Goal: Task Accomplishment & Management: Use online tool/utility

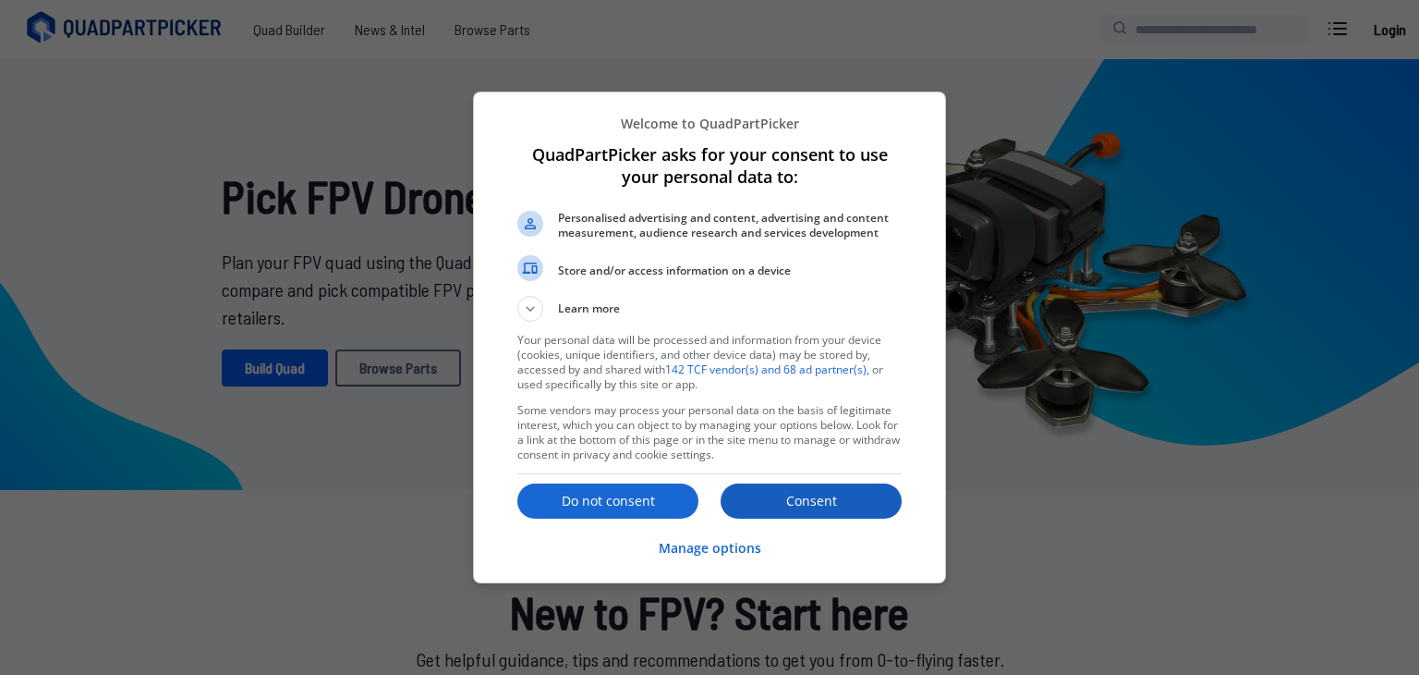
click at [785, 498] on p "Consent" at bounding box center [811, 501] width 181 height 18
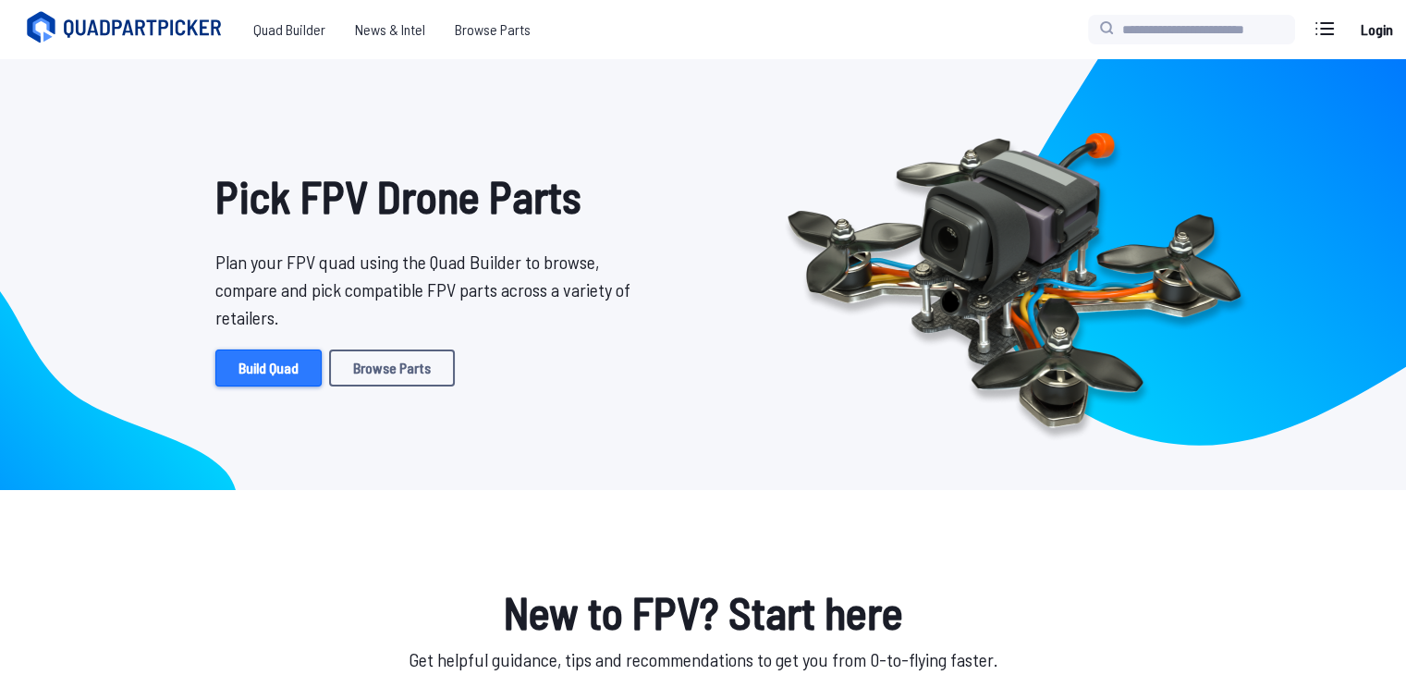
click at [261, 355] on link "Build Quad" at bounding box center [268, 367] width 106 height 37
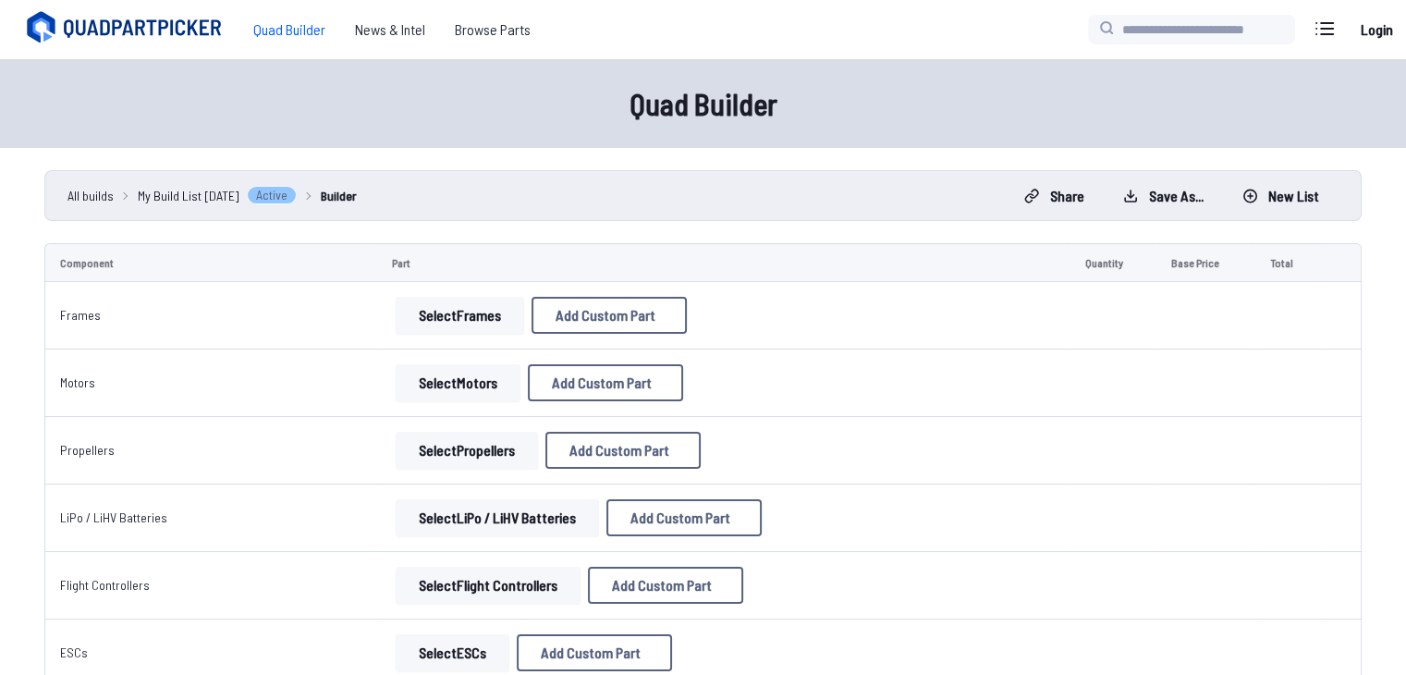
click at [456, 329] on button "Select Frames" at bounding box center [460, 315] width 128 height 37
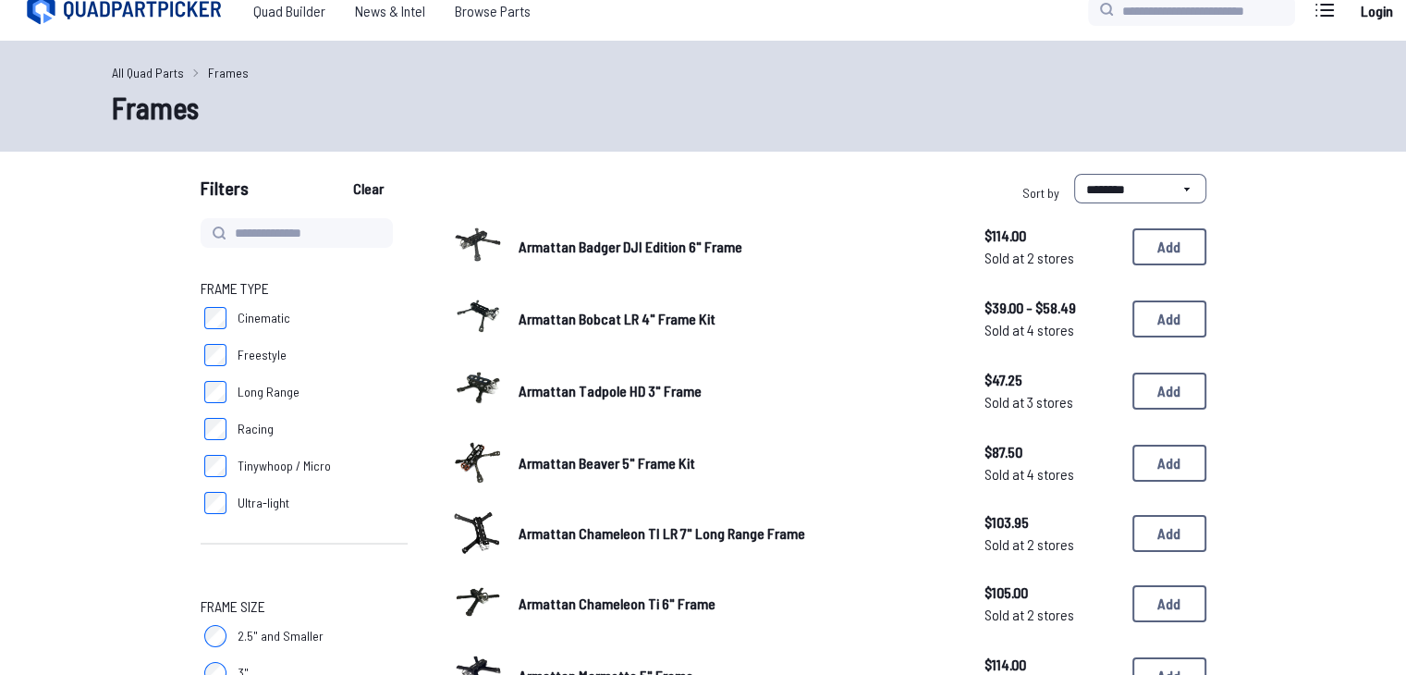
scroll to position [21, 0]
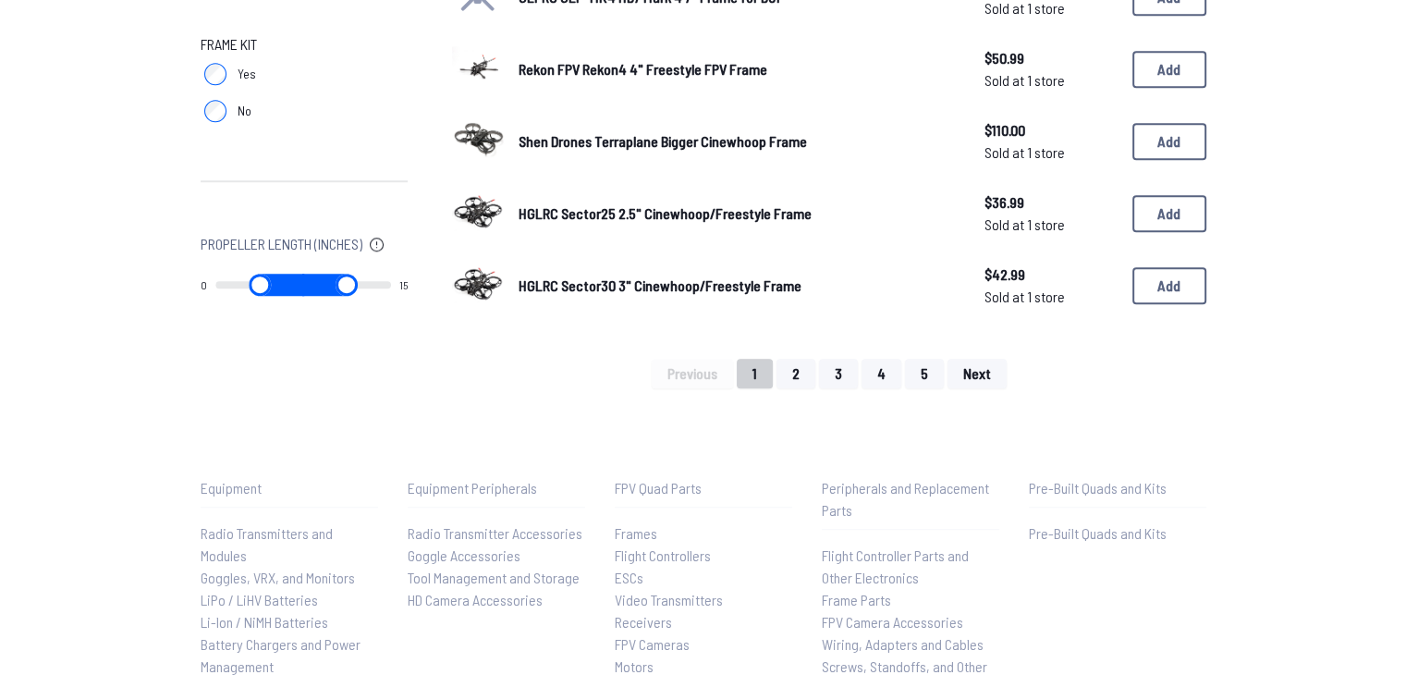
scroll to position [1351, 0]
click at [793, 372] on button "2" at bounding box center [795, 372] width 39 height 30
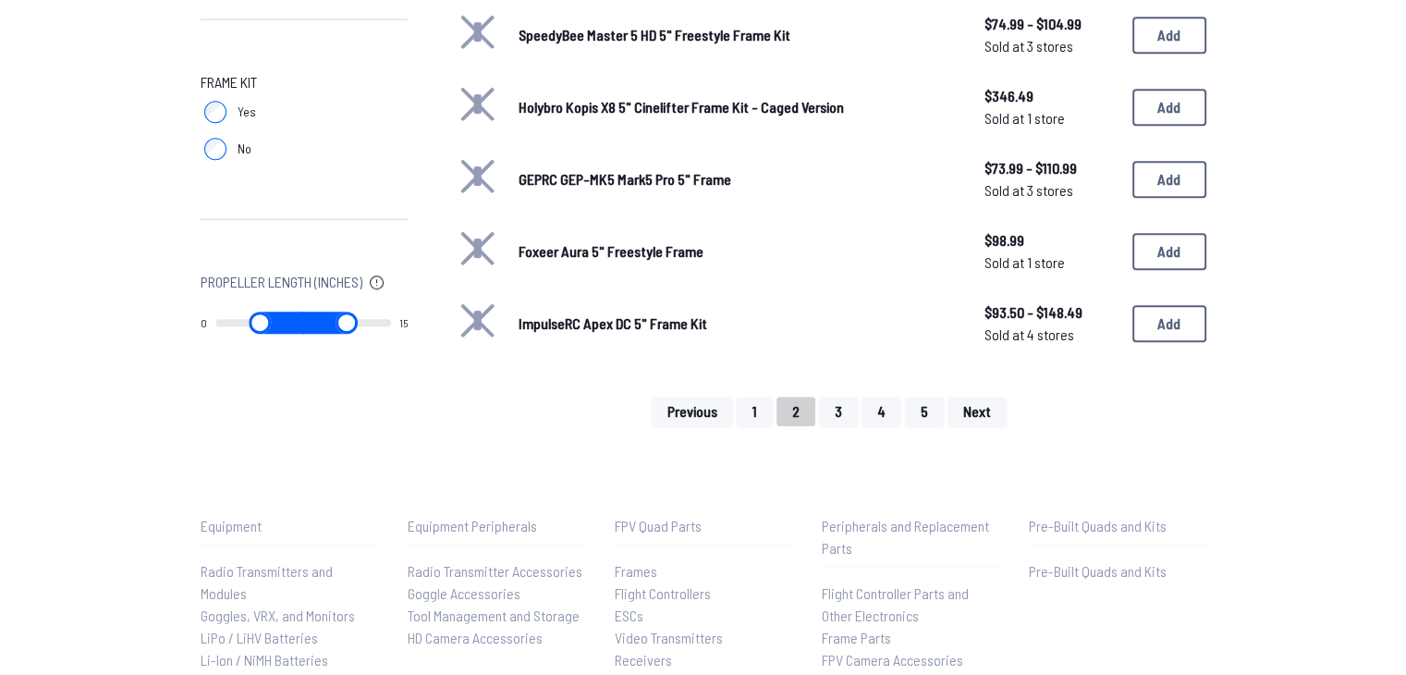
scroll to position [1312, 0]
click at [834, 404] on button "3" at bounding box center [838, 411] width 39 height 30
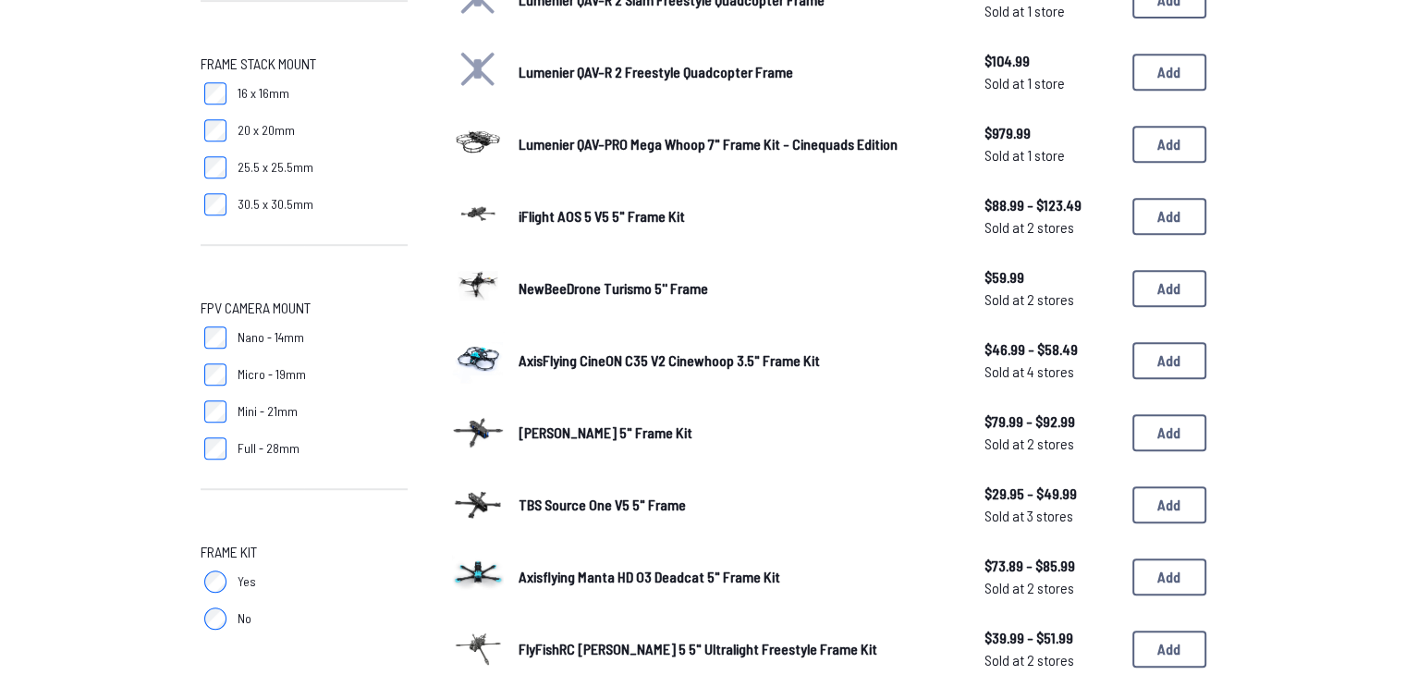
scroll to position [846, 0]
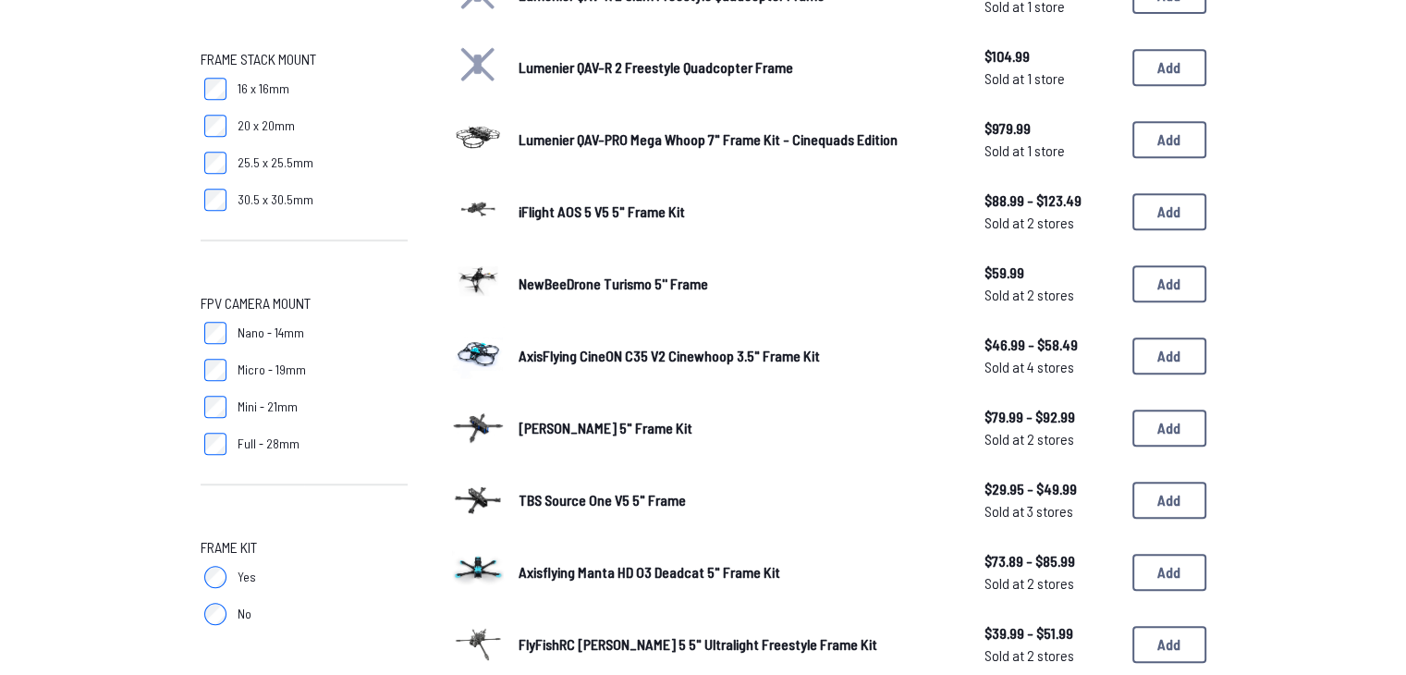
click at [595, 502] on span "TBS Source One V5 5" Frame" at bounding box center [601, 500] width 167 height 18
